Goal: Use online tool/utility: Utilize a website feature to perform a specific function

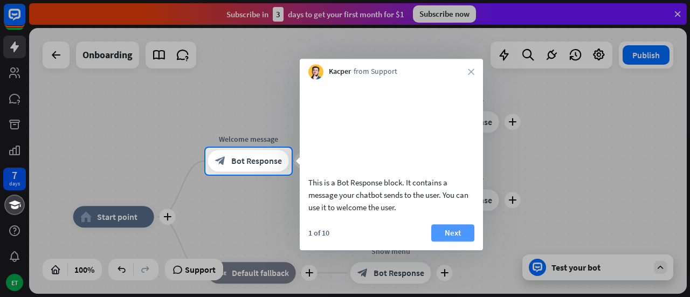
click at [443, 241] on button "Next" at bounding box center [452, 232] width 43 height 17
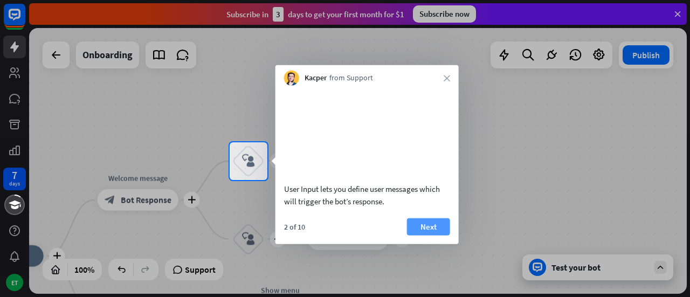
click at [428, 231] on button "Next" at bounding box center [428, 226] width 43 height 17
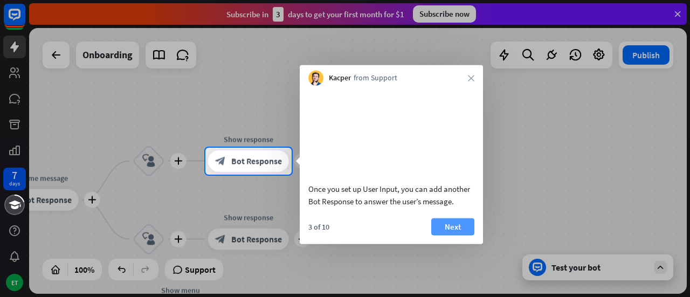
click at [441, 235] on button "Next" at bounding box center [452, 226] width 43 height 17
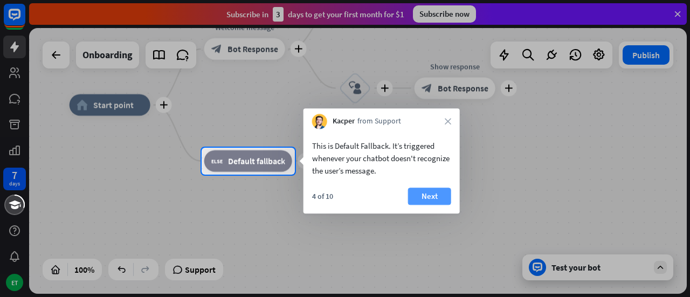
click at [428, 197] on button "Next" at bounding box center [429, 195] width 43 height 17
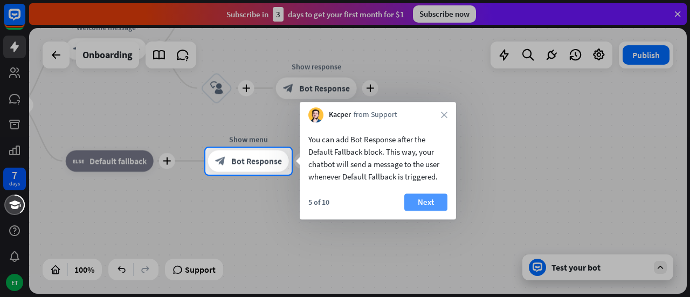
click at [437, 197] on button "Next" at bounding box center [425, 201] width 43 height 17
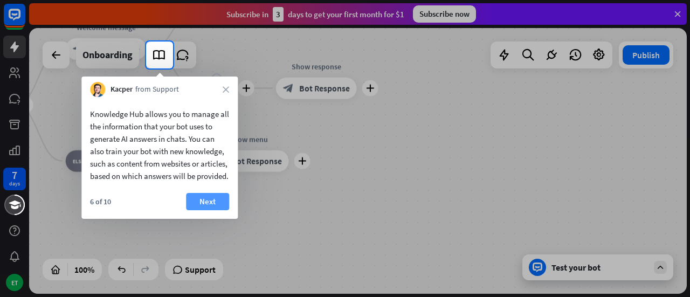
click at [223, 210] on button "Next" at bounding box center [207, 201] width 43 height 17
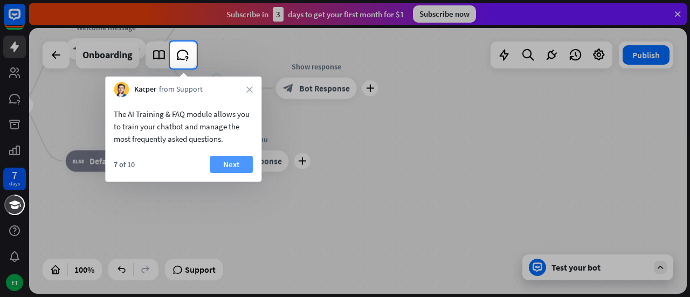
click at [234, 159] on button "Next" at bounding box center [231, 164] width 43 height 17
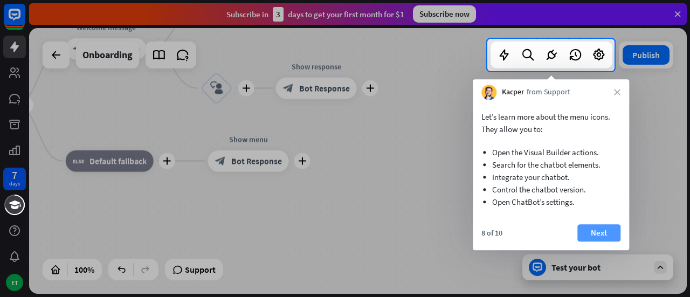
click at [596, 237] on button "Next" at bounding box center [598, 232] width 43 height 17
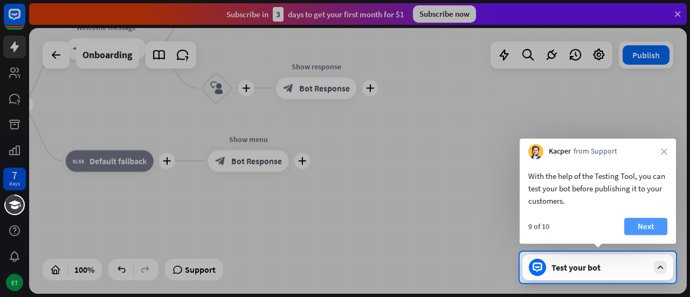
click at [637, 227] on button "Next" at bounding box center [645, 226] width 43 height 17
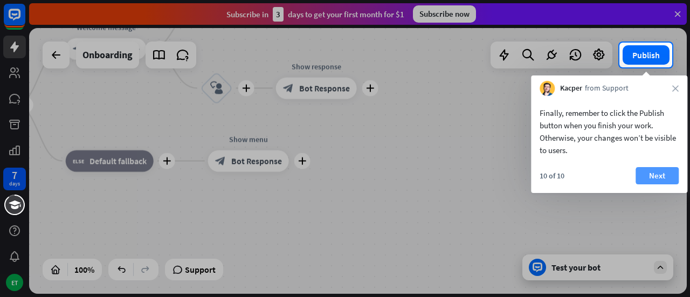
click at [643, 182] on button "Next" at bounding box center [656, 175] width 43 height 17
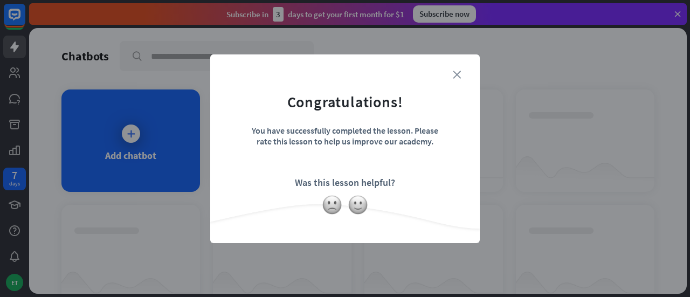
click at [456, 76] on icon "close" at bounding box center [457, 75] width 8 height 8
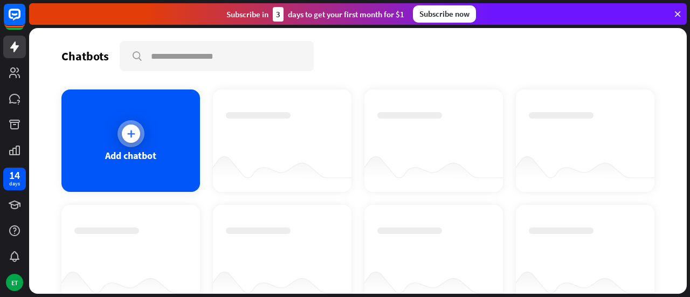
click at [154, 141] on div "Add chatbot" at bounding box center [130, 140] width 138 height 102
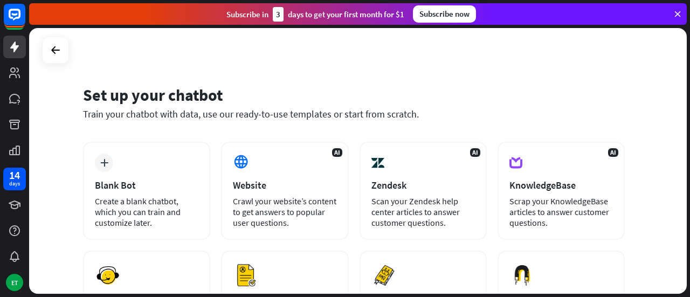
drag, startPoint x: 677, startPoint y: 142, endPoint x: 673, endPoint y: 151, distance: 10.4
click at [673, 151] on div "Set up your chatbot Train your chatbot with data, use our ready-to-use template…" at bounding box center [357, 161] width 657 height 266
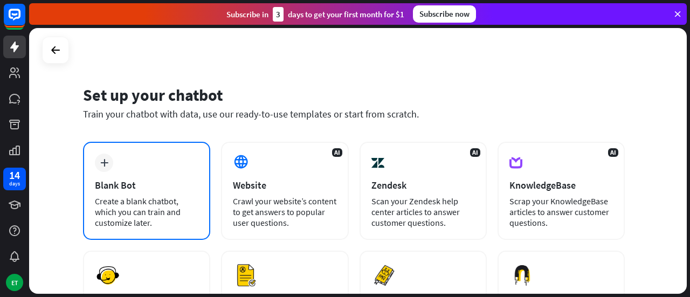
click at [165, 178] on div "plus Blank Bot Create a blank chatbot, which you can train and customize later." at bounding box center [146, 191] width 127 height 98
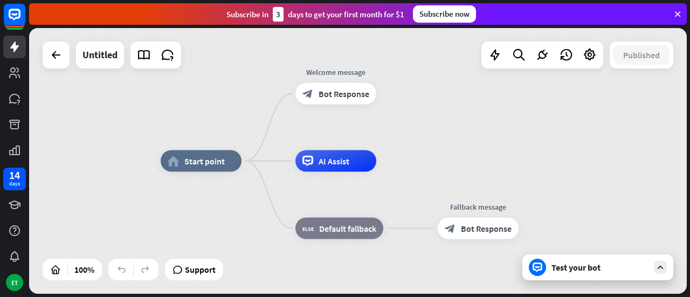
click at [567, 272] on div "Test your bot" at bounding box center [599, 267] width 97 height 11
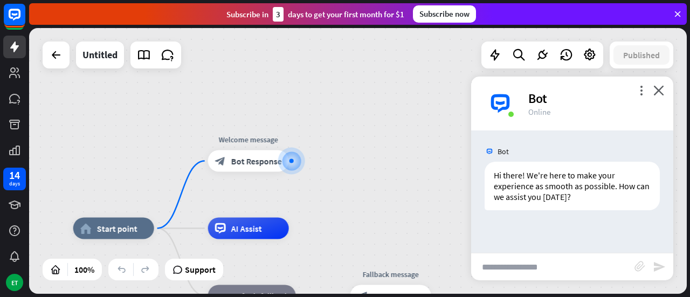
click at [567, 272] on input "text" at bounding box center [552, 266] width 163 height 27
paste input "**********"
click at [622, 267] on input "**********" at bounding box center [552, 266] width 163 height 27
paste input "**********"
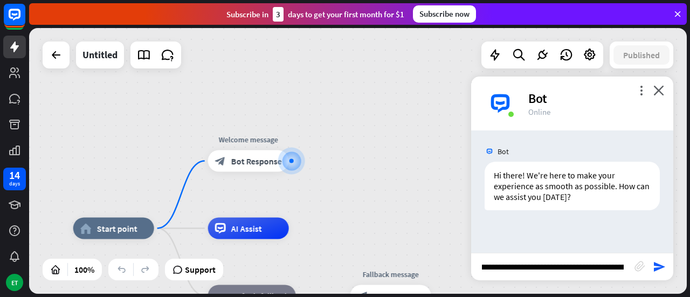
scroll to position [0, 626]
type input "**********"
click at [653, 270] on icon "send" at bounding box center [658, 266] width 13 height 13
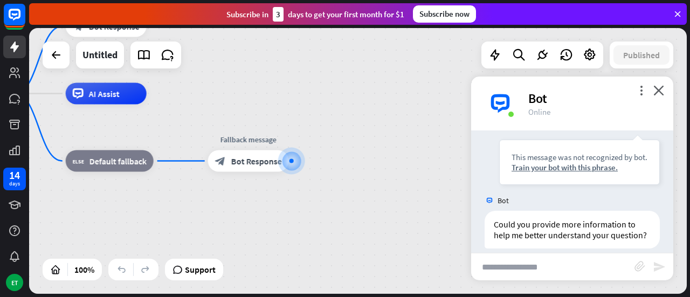
scroll to position [210, 0]
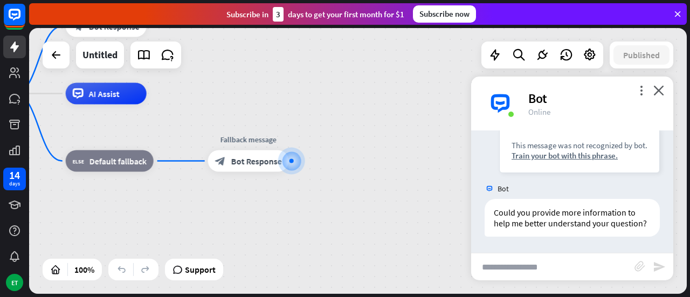
click at [676, 15] on icon at bounding box center [677, 14] width 10 height 10
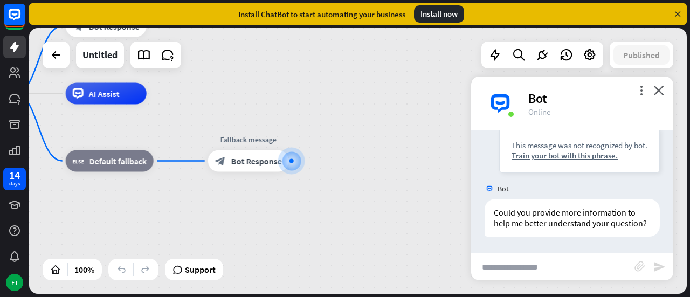
click at [659, 98] on div "Bot" at bounding box center [594, 98] width 132 height 17
click at [661, 93] on icon "close" at bounding box center [658, 90] width 11 height 10
